Goal: Task Accomplishment & Management: Use online tool/utility

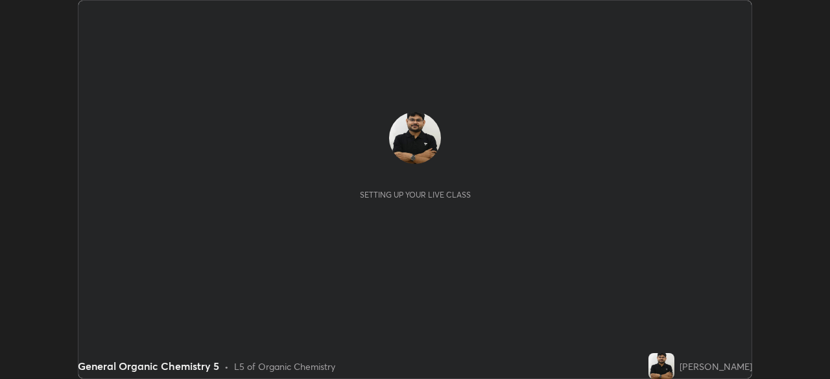
scroll to position [379, 830]
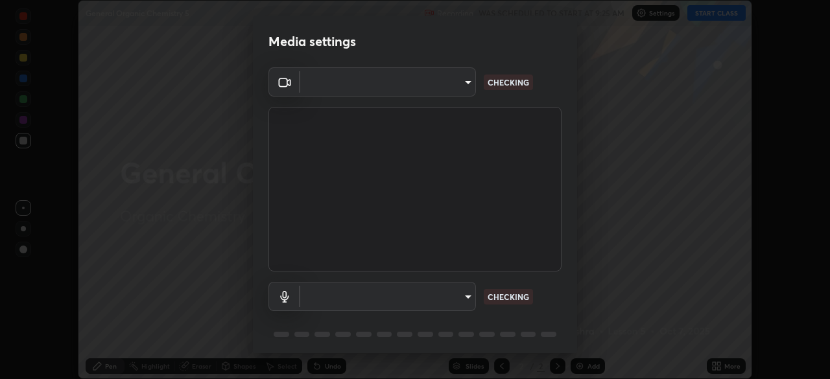
click at [419, 301] on body "Erase all General Organic Chemistry 5 Recording WAS SCHEDULED TO START AT 9:25 …" at bounding box center [415, 189] width 830 height 379
type input "ddeb460be698feac5301e169f53eca599c89e620ae617368e30cc776484c20c4"
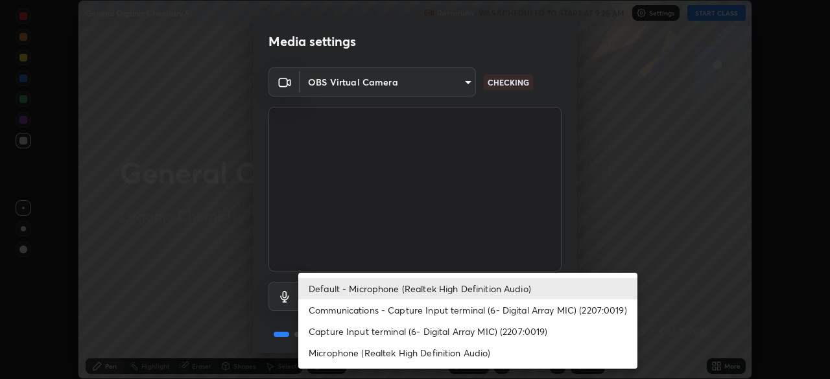
click at [335, 357] on li "Microphone (Realtek High Definition Audio)" at bounding box center [467, 352] width 339 height 21
type input "f004d940c31081e6b16f6c88961f672aa5ec6747dbf5629a26c28f94701fa2d6"
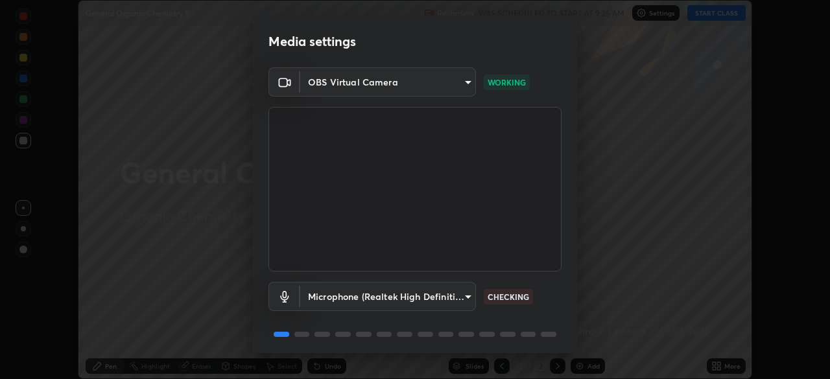
scroll to position [46, 0]
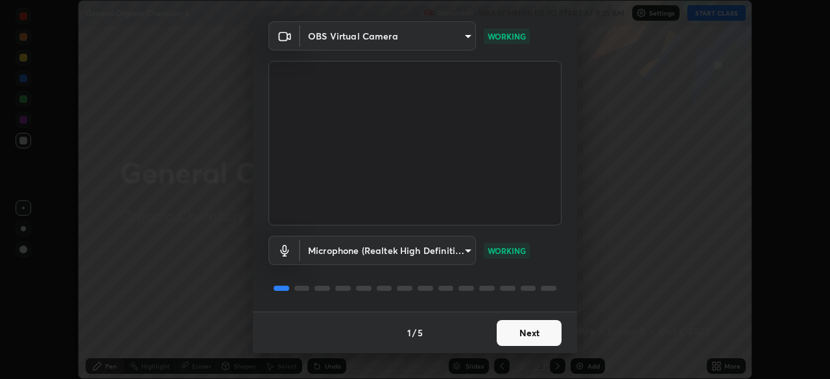
click at [519, 323] on button "Next" at bounding box center [529, 333] width 65 height 26
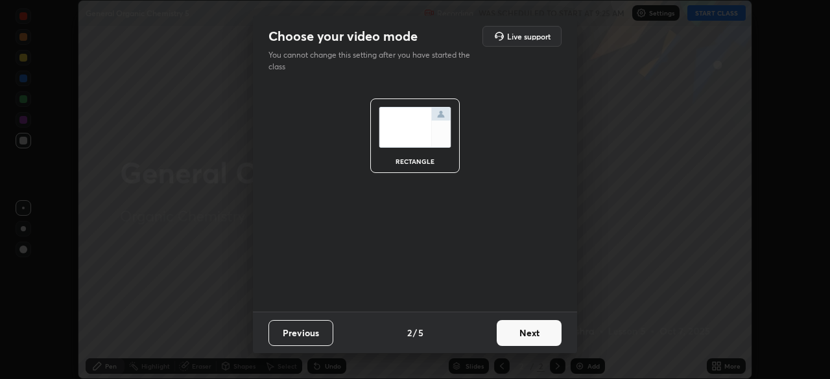
scroll to position [0, 0]
click at [519, 331] on button "Next" at bounding box center [529, 333] width 65 height 26
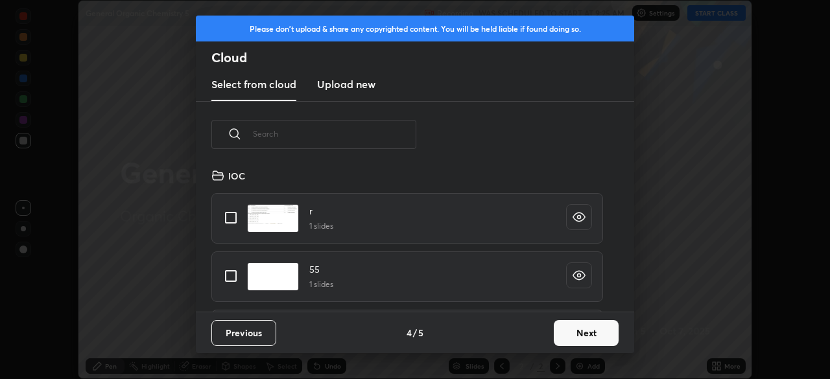
scroll to position [5, 7]
click at [570, 336] on button "Next" at bounding box center [586, 333] width 65 height 26
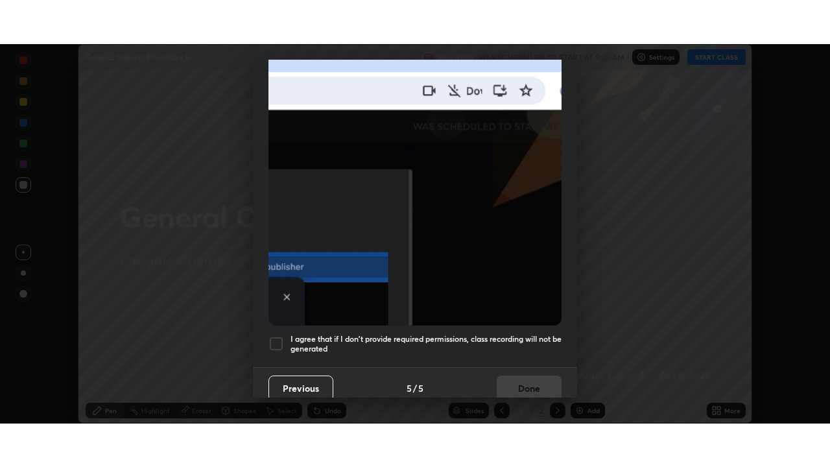
scroll to position [311, 0]
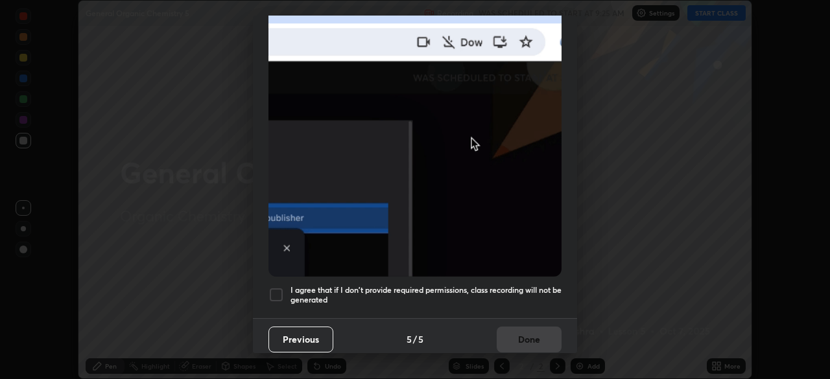
click at [515, 285] on h5 "I agree that if I don't provide required permissions, class recording will not …" at bounding box center [425, 295] width 271 height 20
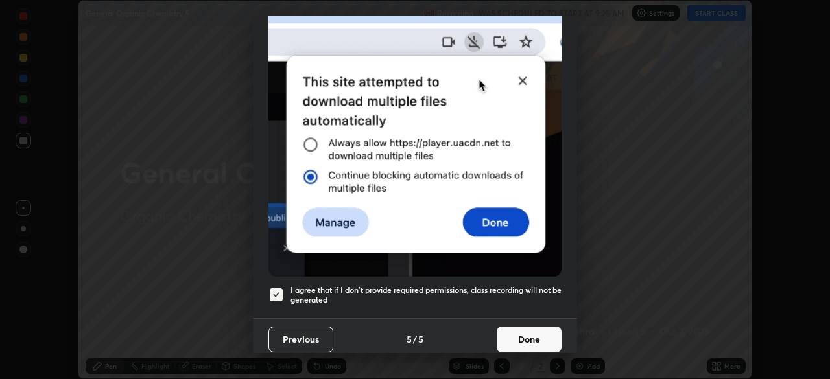
click at [518, 333] on button "Done" at bounding box center [529, 340] width 65 height 26
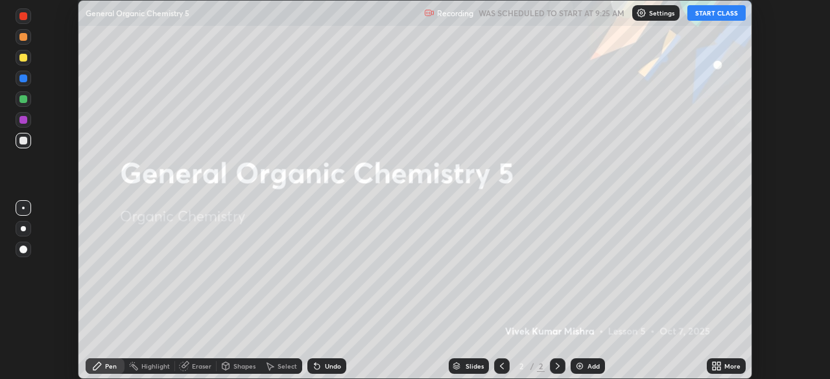
click at [698, 15] on button "START CLASS" at bounding box center [716, 13] width 58 height 16
click at [727, 366] on div "More" at bounding box center [732, 366] width 16 height 6
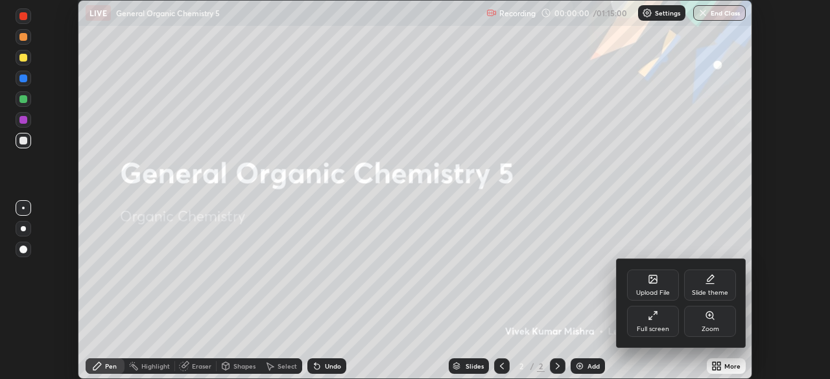
click at [657, 320] on icon at bounding box center [653, 316] width 10 height 10
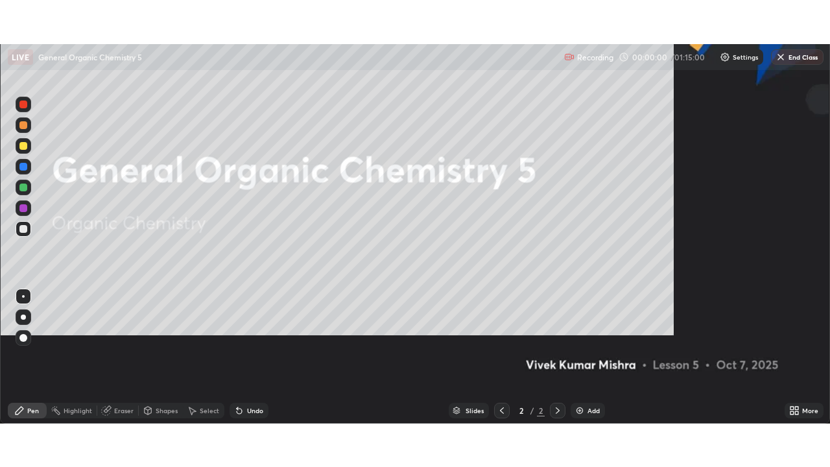
scroll to position [467, 830]
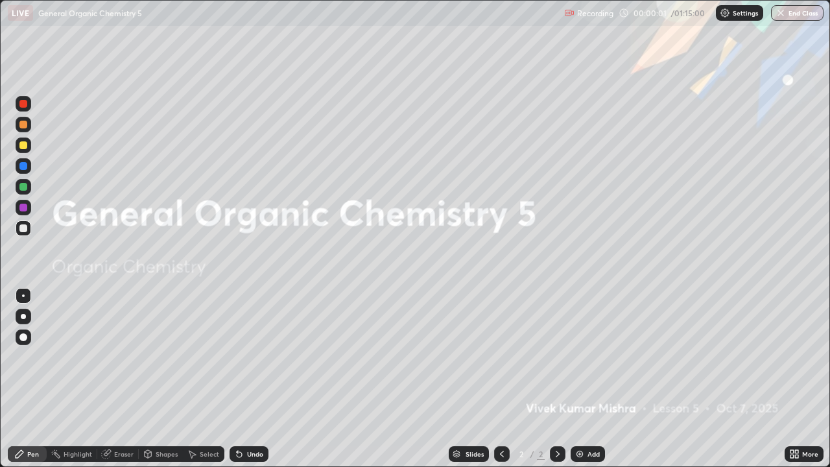
click at [797, 379] on icon at bounding box center [796, 455] width 3 height 3
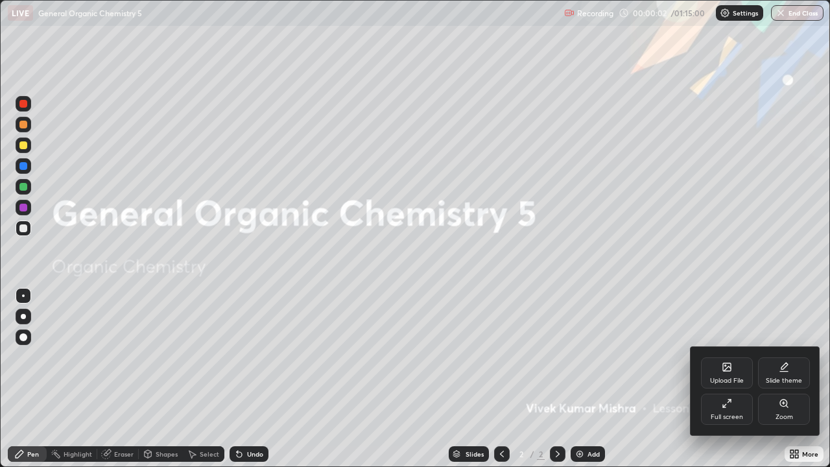
click at [786, 368] on icon at bounding box center [784, 367] width 10 height 10
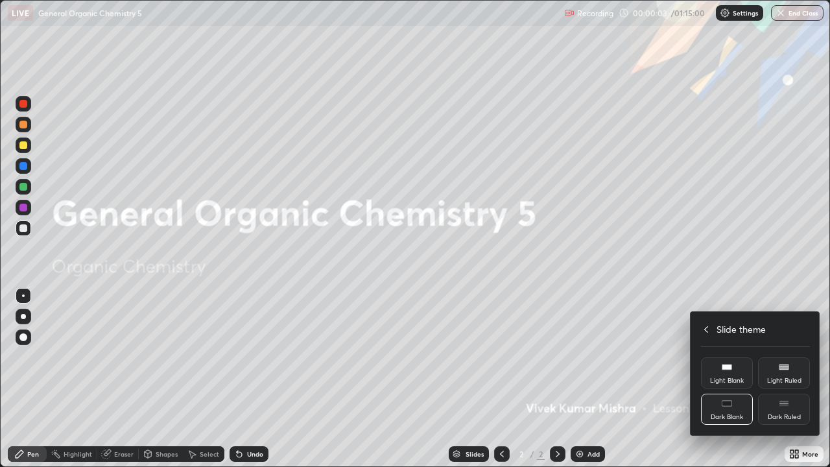
click at [791, 379] on div "Dark Ruled" at bounding box center [784, 408] width 52 height 31
click at [707, 326] on icon at bounding box center [706, 329] width 4 height 6
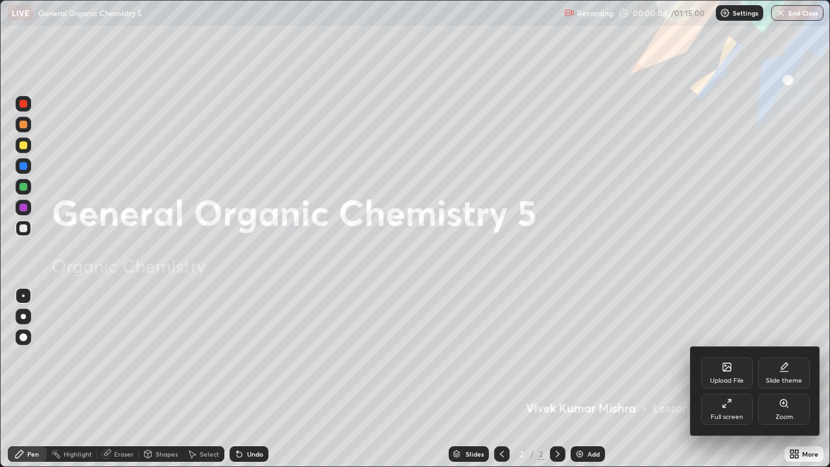
click at [656, 379] on div at bounding box center [415, 233] width 830 height 467
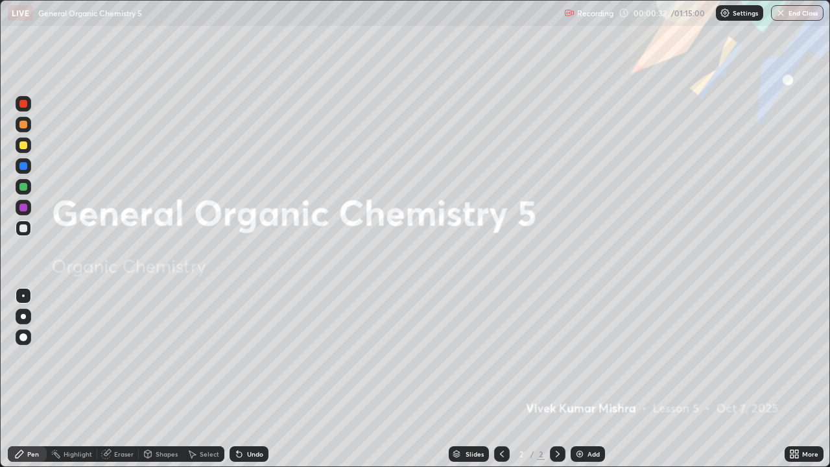
click at [587, 379] on div "Add" at bounding box center [593, 454] width 12 height 6
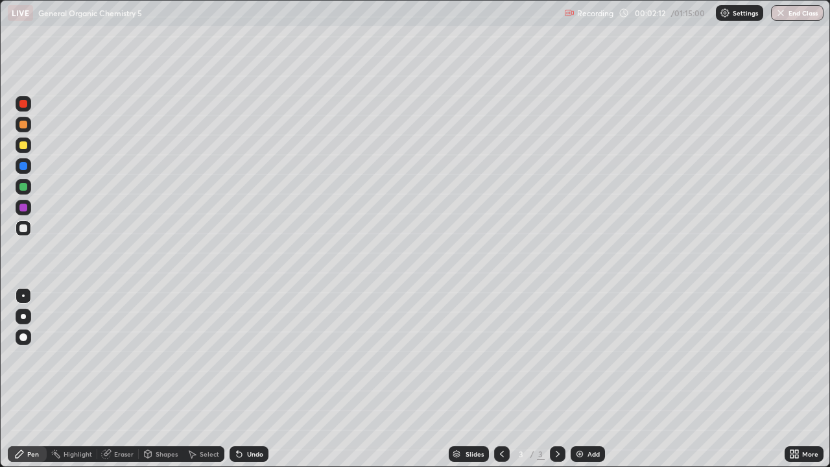
click at [250, 379] on div "Undo" at bounding box center [255, 454] width 16 height 6
click at [252, 379] on div "Undo" at bounding box center [255, 454] width 16 height 6
click at [253, 379] on div "Undo" at bounding box center [248, 454] width 39 height 16
click at [255, 379] on div "Undo" at bounding box center [248, 454] width 39 height 16
click at [26, 188] on div at bounding box center [23, 187] width 8 height 8
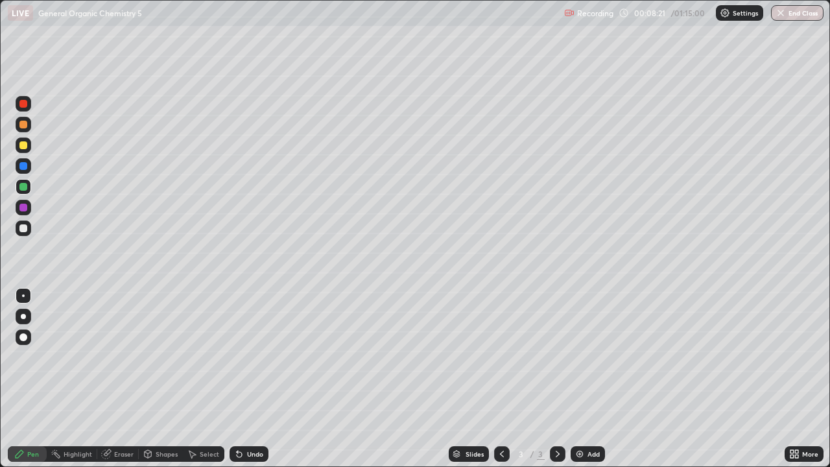
click at [202, 379] on div "Select" at bounding box center [203, 454] width 41 height 16
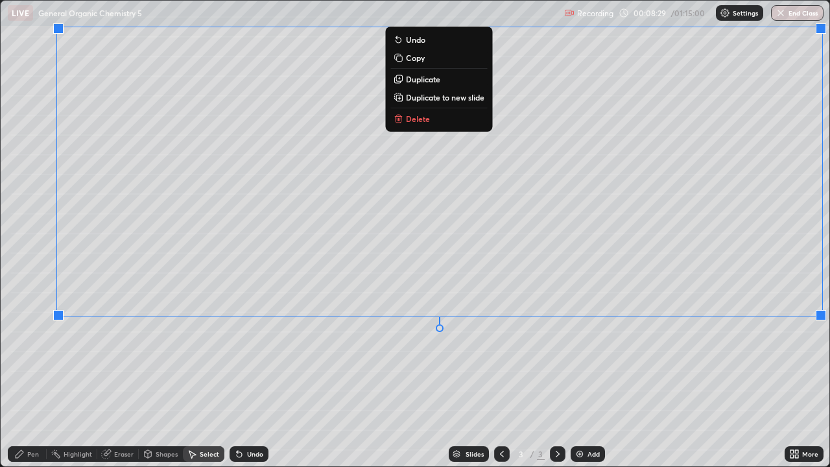
click at [794, 379] on div "0 ° Undo Copy Duplicate Duplicate to new slide Delete" at bounding box center [415, 233] width 828 height 465
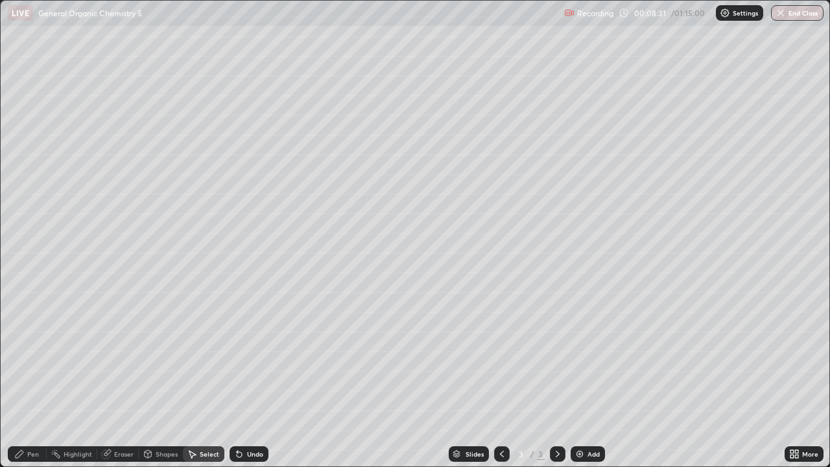
click at [36, 379] on div "Pen" at bounding box center [33, 454] width 12 height 6
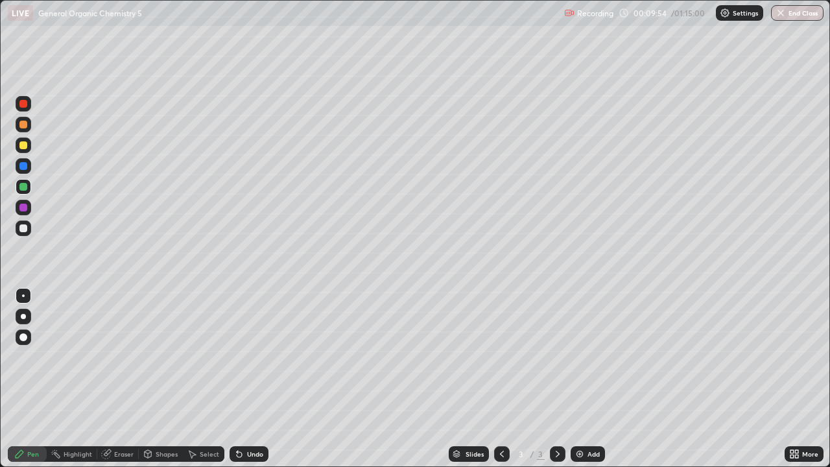
click at [810, 379] on div "More" at bounding box center [810, 454] width 16 height 6
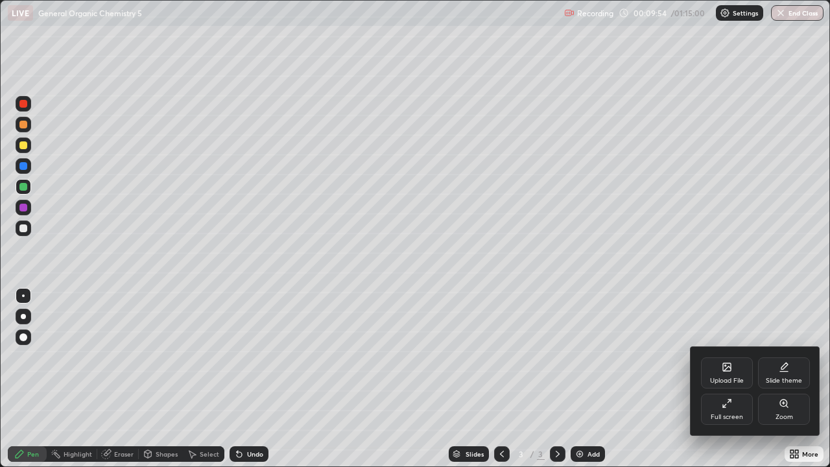
click at [799, 379] on div "Zoom" at bounding box center [784, 408] width 52 height 31
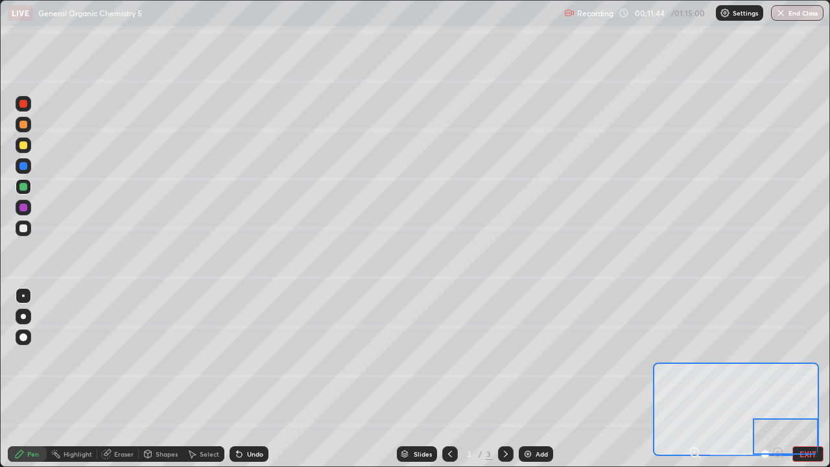
click at [19, 228] on div at bounding box center [23, 228] width 8 height 8
click at [799, 379] on button "EXIT" at bounding box center [807, 454] width 31 height 16
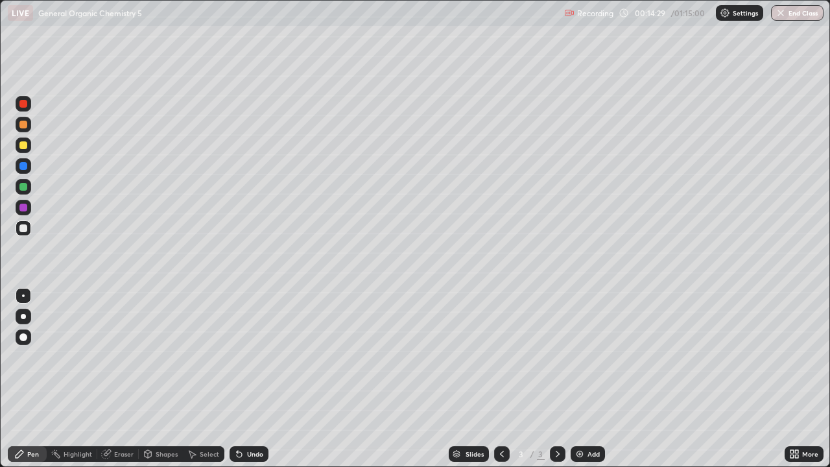
click at [814, 379] on div "More" at bounding box center [810, 454] width 16 height 6
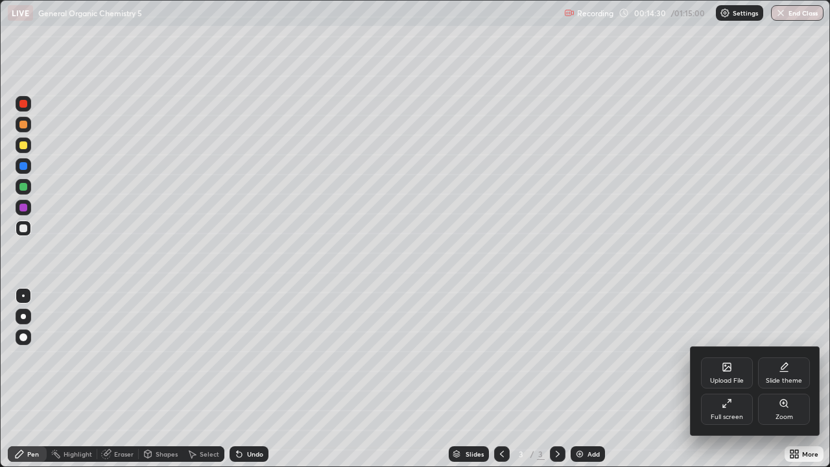
click at [799, 379] on div "Zoom" at bounding box center [784, 408] width 52 height 31
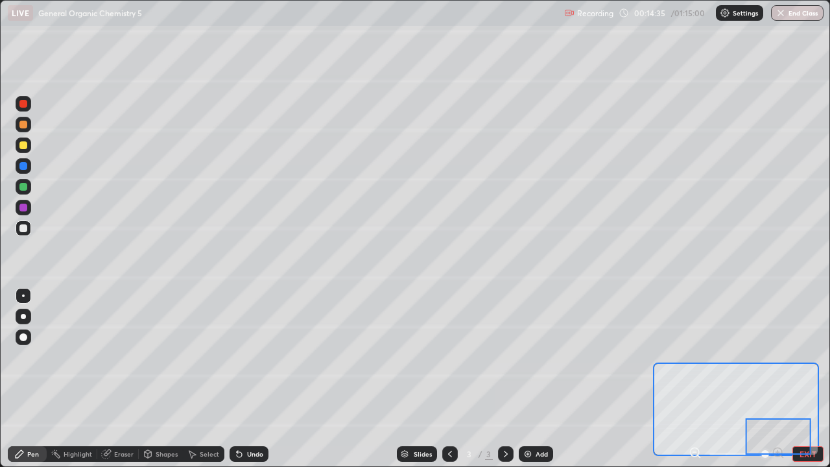
click at [694, 379] on icon at bounding box center [694, 452] width 3 height 0
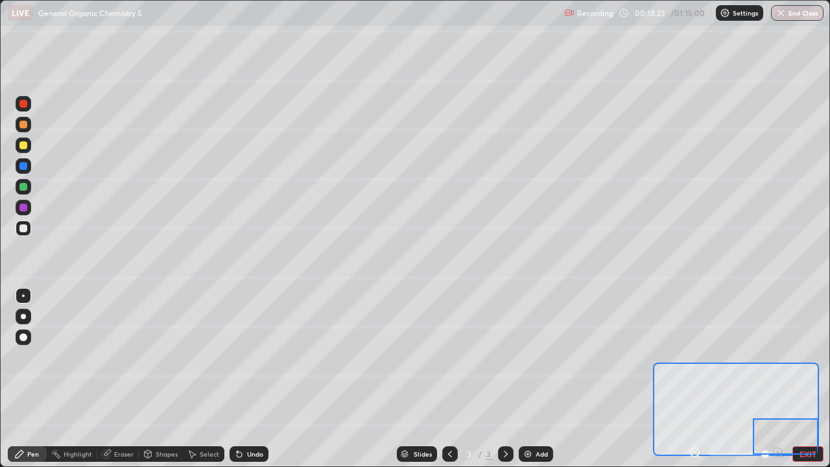
click at [817, 379] on button "EXIT" at bounding box center [807, 454] width 31 height 16
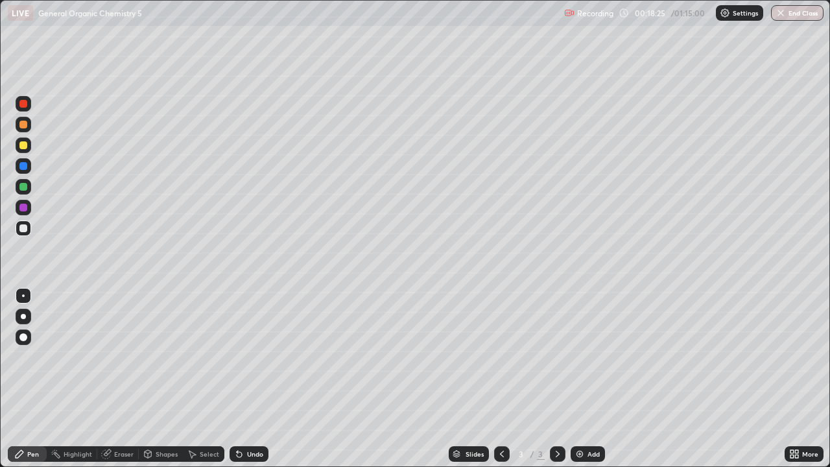
click at [591, 379] on div "Add" at bounding box center [587, 454] width 34 height 16
click at [22, 106] on div at bounding box center [23, 104] width 8 height 8
click at [23, 233] on div at bounding box center [24, 228] width 16 height 16
click at [25, 187] on div at bounding box center [23, 187] width 8 height 8
click at [594, 379] on div "Add" at bounding box center [593, 454] width 12 height 6
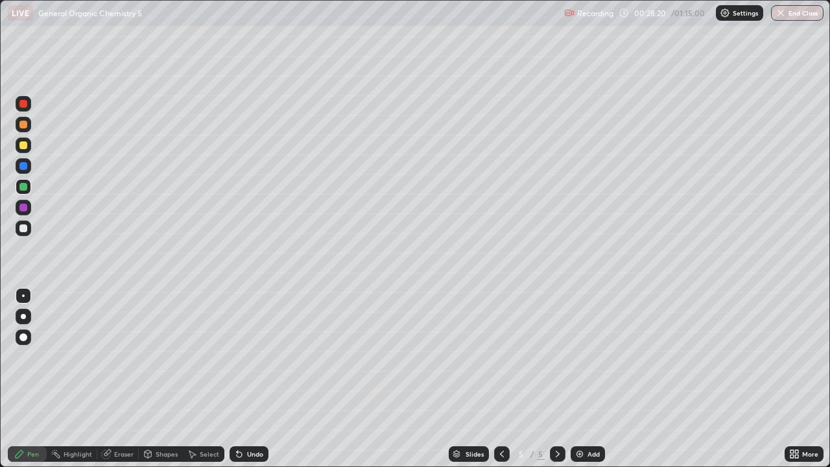
click at [250, 379] on div "Undo" at bounding box center [255, 454] width 16 height 6
click at [247, 379] on div "Undo" at bounding box center [248, 454] width 39 height 16
click at [242, 379] on div "Undo" at bounding box center [248, 454] width 39 height 16
click at [247, 379] on div "Undo" at bounding box center [255, 454] width 16 height 6
click at [26, 226] on div at bounding box center [23, 228] width 8 height 8
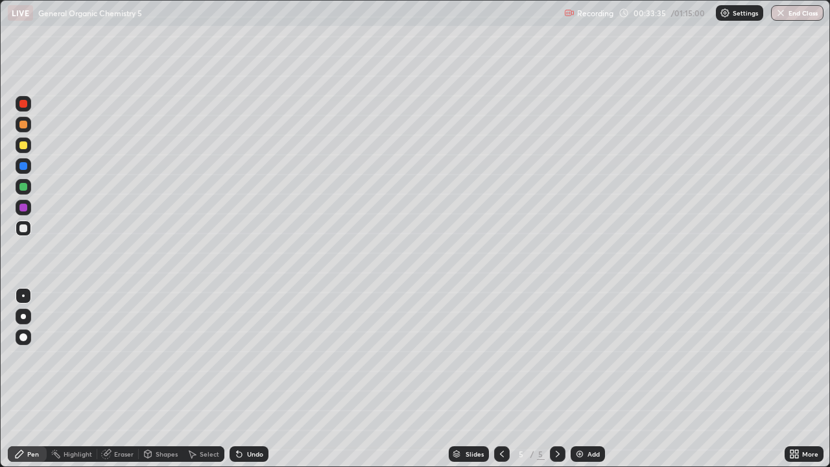
click at [21, 188] on div at bounding box center [23, 187] width 8 height 8
click at [24, 231] on div at bounding box center [23, 228] width 8 height 8
click at [26, 188] on div at bounding box center [23, 187] width 8 height 8
click at [24, 228] on div at bounding box center [23, 228] width 8 height 8
click at [253, 379] on div "Undo" at bounding box center [255, 454] width 16 height 6
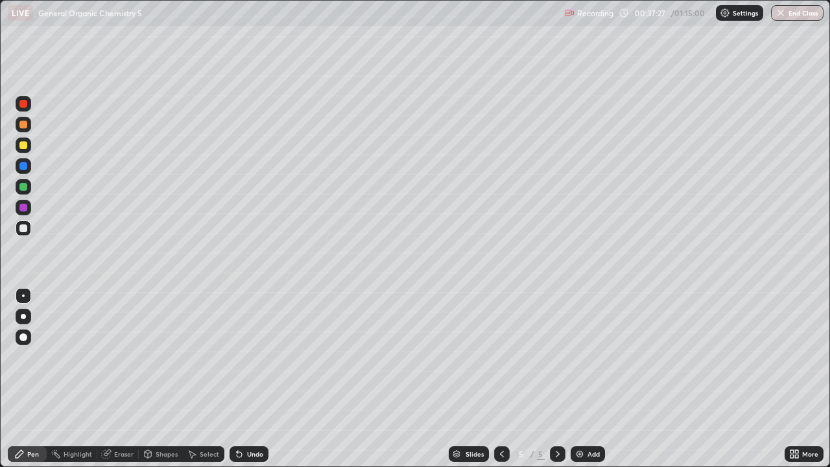
click at [252, 379] on div "Undo" at bounding box center [255, 454] width 16 height 6
click at [76, 379] on div "Highlight" at bounding box center [78, 454] width 29 height 6
click at [23, 379] on icon at bounding box center [23, 414] width 8 height 0
click at [24, 212] on div at bounding box center [24, 208] width 16 height 16
click at [250, 379] on div "Undo" at bounding box center [255, 454] width 16 height 6
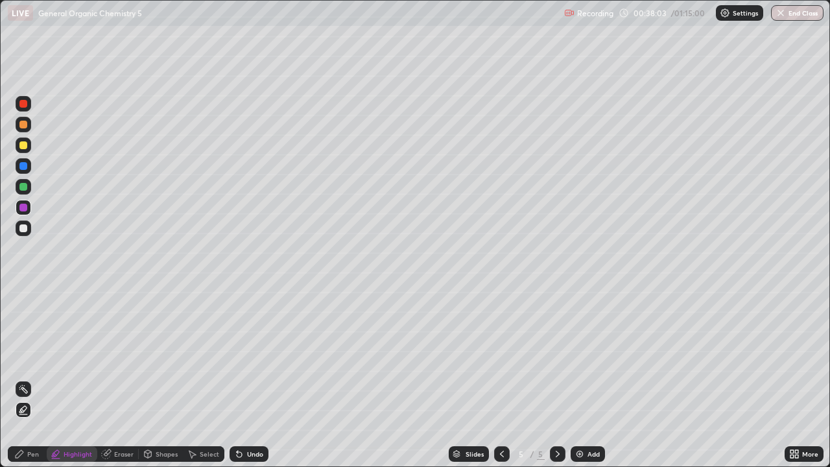
click at [23, 105] on div at bounding box center [23, 104] width 8 height 8
click at [19, 379] on div "Pen" at bounding box center [27, 454] width 39 height 16
click at [21, 234] on div at bounding box center [24, 228] width 16 height 16
click at [583, 379] on img at bounding box center [579, 454] width 10 height 10
click at [71, 379] on div "Highlight" at bounding box center [78, 454] width 29 height 6
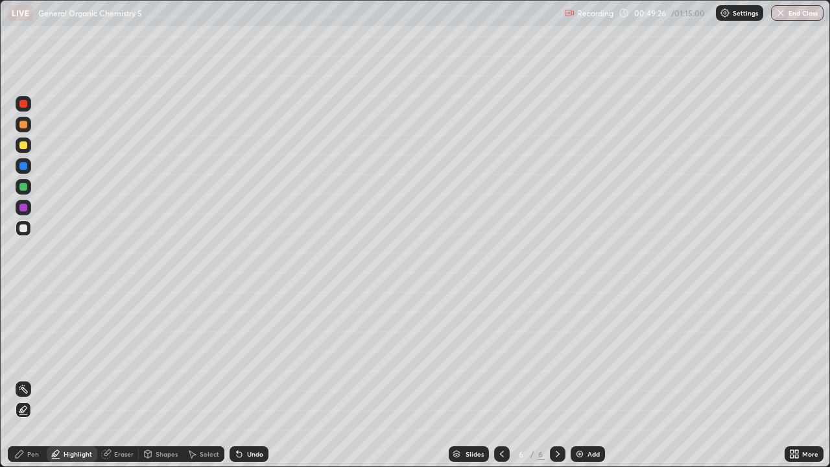
click at [246, 379] on div "Undo" at bounding box center [248, 454] width 39 height 16
click at [21, 207] on div at bounding box center [23, 208] width 8 height 8
click at [27, 379] on div "Pen" at bounding box center [27, 454] width 39 height 16
click at [25, 145] on div at bounding box center [23, 145] width 8 height 8
click at [500, 379] on icon at bounding box center [502, 454] width 10 height 10
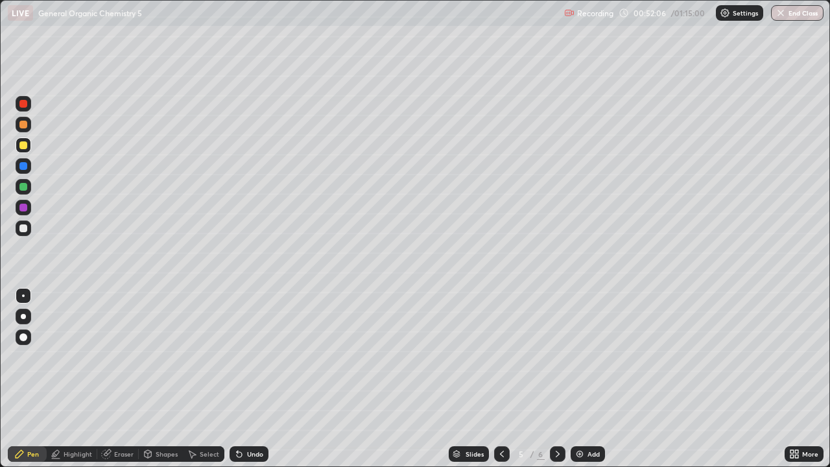
click at [556, 379] on icon at bounding box center [557, 454] width 10 height 10
click at [500, 379] on icon at bounding box center [502, 454] width 10 height 10
click at [23, 104] on div at bounding box center [23, 104] width 8 height 8
click at [559, 379] on div at bounding box center [558, 454] width 16 height 16
click at [590, 379] on div "Add" at bounding box center [587, 454] width 34 height 16
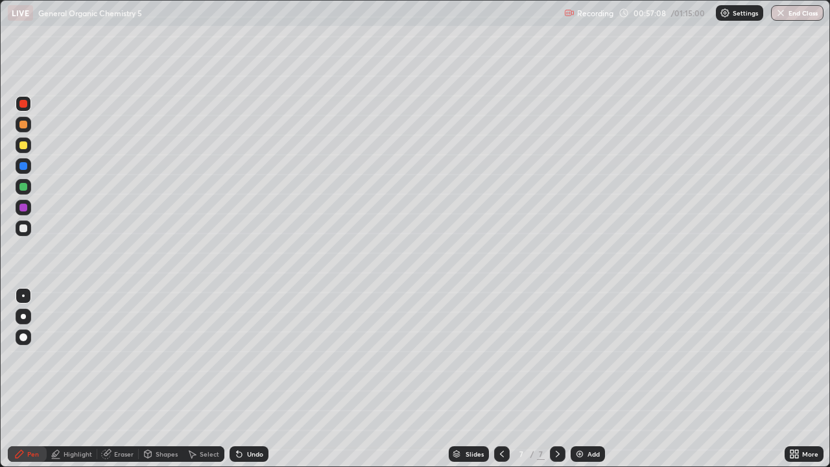
click at [24, 126] on div at bounding box center [23, 125] width 8 height 8
click at [500, 379] on icon at bounding box center [502, 454] width 10 height 10
click at [554, 379] on div at bounding box center [558, 454] width 16 height 16
click at [500, 379] on icon at bounding box center [502, 454] width 10 height 10
click at [558, 379] on icon at bounding box center [558, 454] width 4 height 6
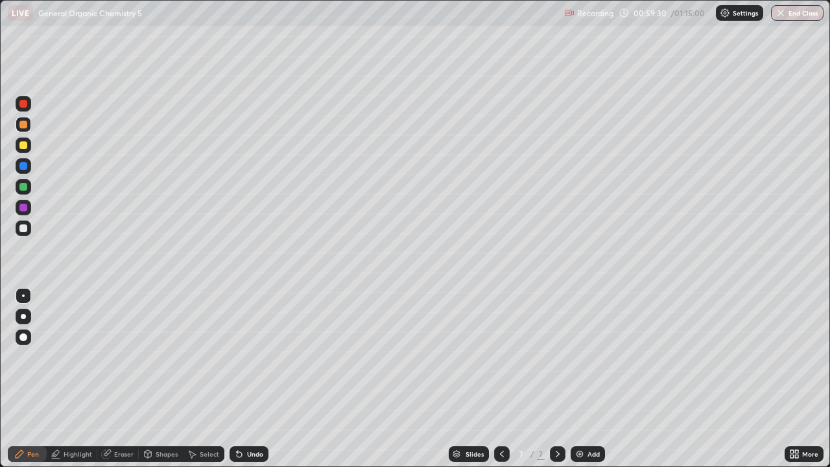
click at [252, 379] on div "Undo" at bounding box center [255, 454] width 16 height 6
click at [252, 379] on div "Undo" at bounding box center [248, 454] width 39 height 16
click at [254, 379] on div "Undo" at bounding box center [255, 454] width 16 height 6
click at [502, 379] on icon at bounding box center [502, 454] width 4 height 6
click at [503, 379] on div at bounding box center [502, 454] width 16 height 16
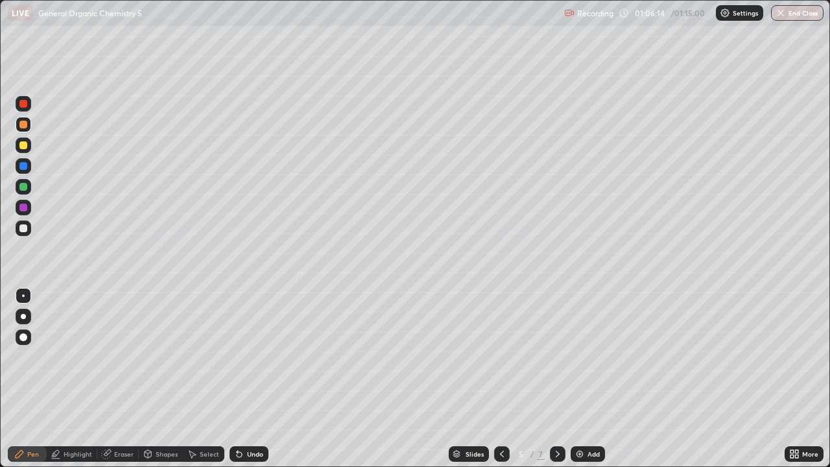
click at [553, 379] on div at bounding box center [558, 454] width 16 height 16
click at [556, 379] on icon at bounding box center [557, 454] width 10 height 10
click at [23, 189] on div at bounding box center [23, 187] width 8 height 8
click at [20, 231] on div at bounding box center [23, 228] width 8 height 8
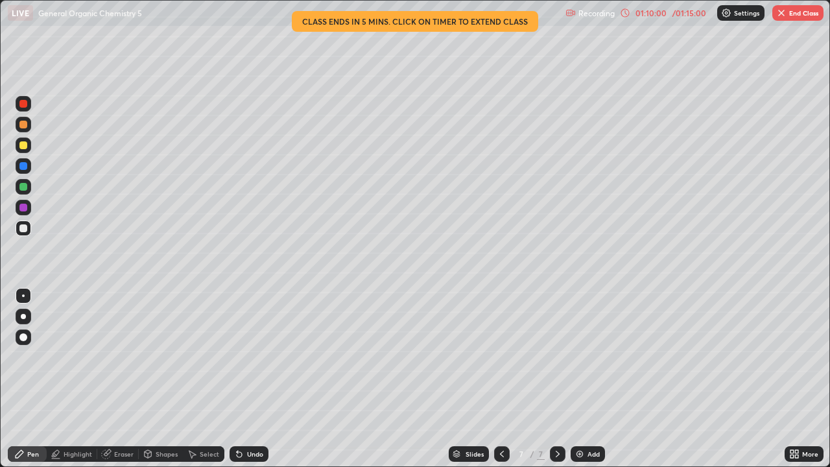
click at [254, 379] on div "Undo" at bounding box center [255, 454] width 16 height 6
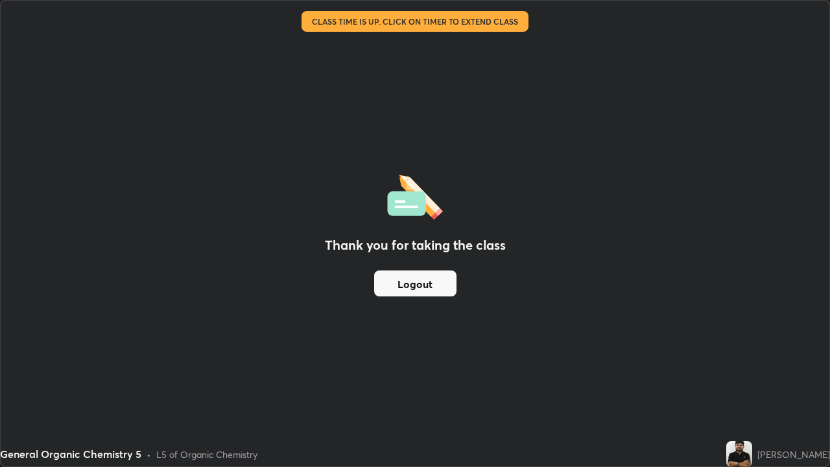
click at [408, 283] on button "Logout" at bounding box center [415, 283] width 82 height 26
click at [415, 284] on button "Logout" at bounding box center [415, 283] width 82 height 26
